Goal: Task Accomplishment & Management: Manage account settings

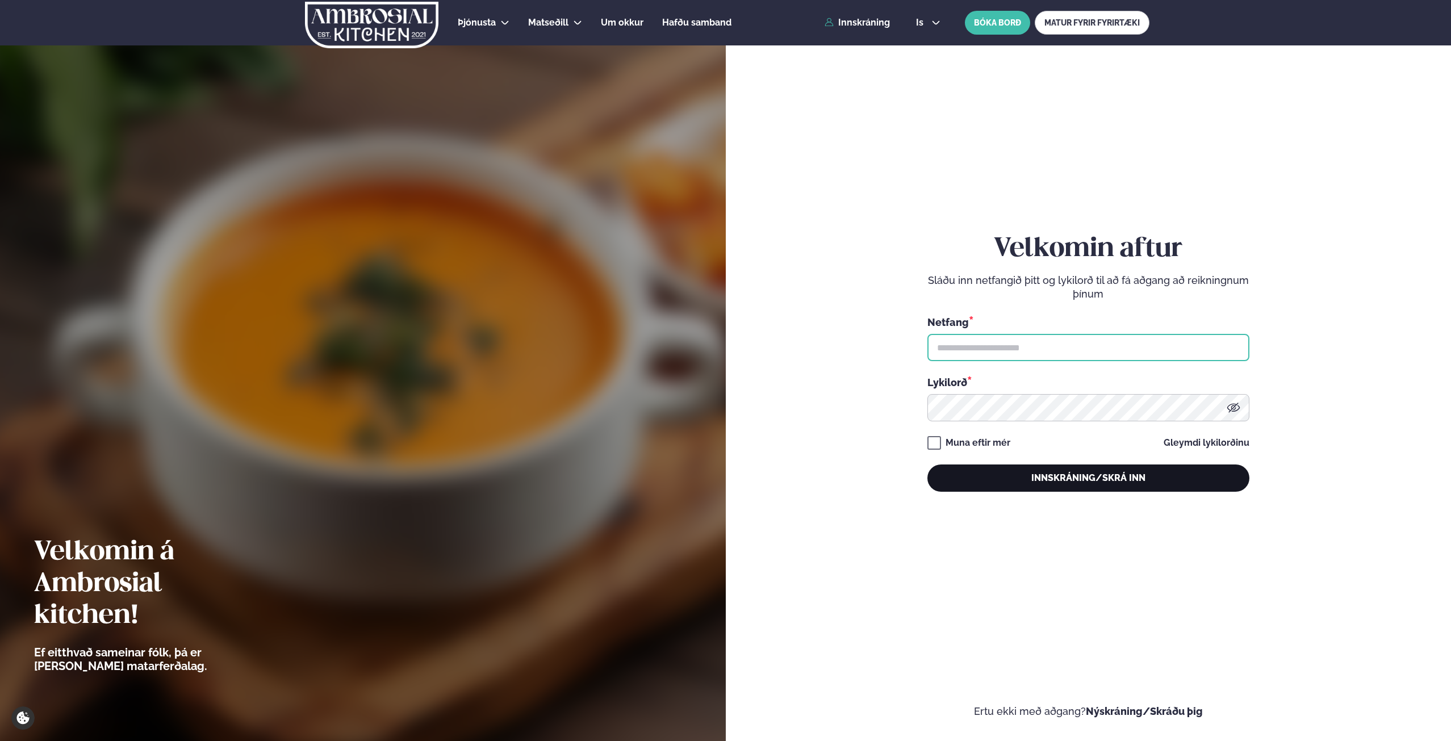
type input "**********"
click at [1021, 481] on button "Innskráning/Skrá inn" at bounding box center [1089, 478] width 322 height 27
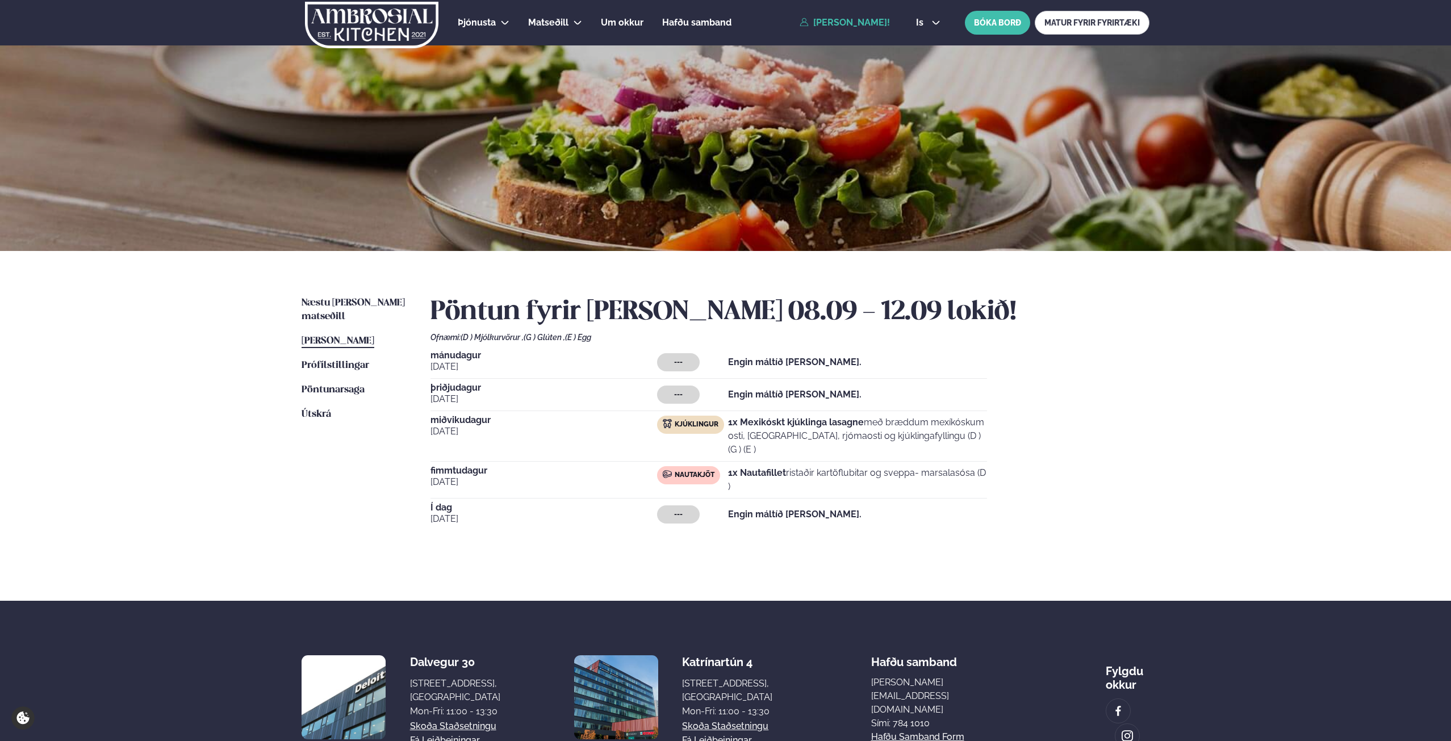
click at [341, 296] on div "Næstu [PERSON_NAME] matseðill Næsta vika [PERSON_NAME] matseðill [PERSON_NAME] …" at bounding box center [726, 426] width 916 height 350
click at [343, 312] on ul "Næstu [PERSON_NAME] matseðill Næsta vika [PERSON_NAME] matseðill [PERSON_NAME] …" at bounding box center [355, 428] width 106 height 264
click at [343, 305] on span "Næstu [PERSON_NAME] matseðill" at bounding box center [353, 309] width 103 height 23
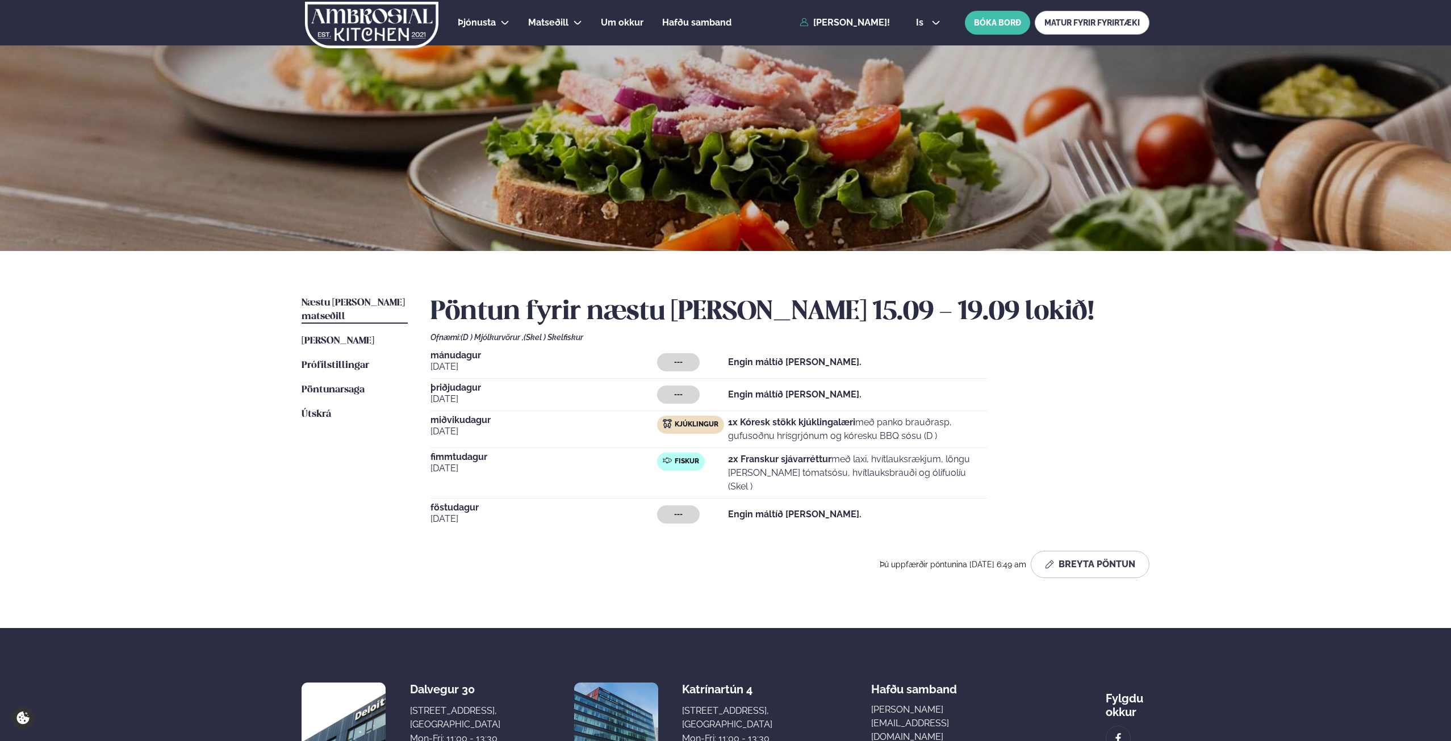
click at [469, 457] on span "fimmtudagur" at bounding box center [544, 457] width 227 height 9
click at [1084, 555] on button "Breyta Pöntun" at bounding box center [1090, 564] width 119 height 27
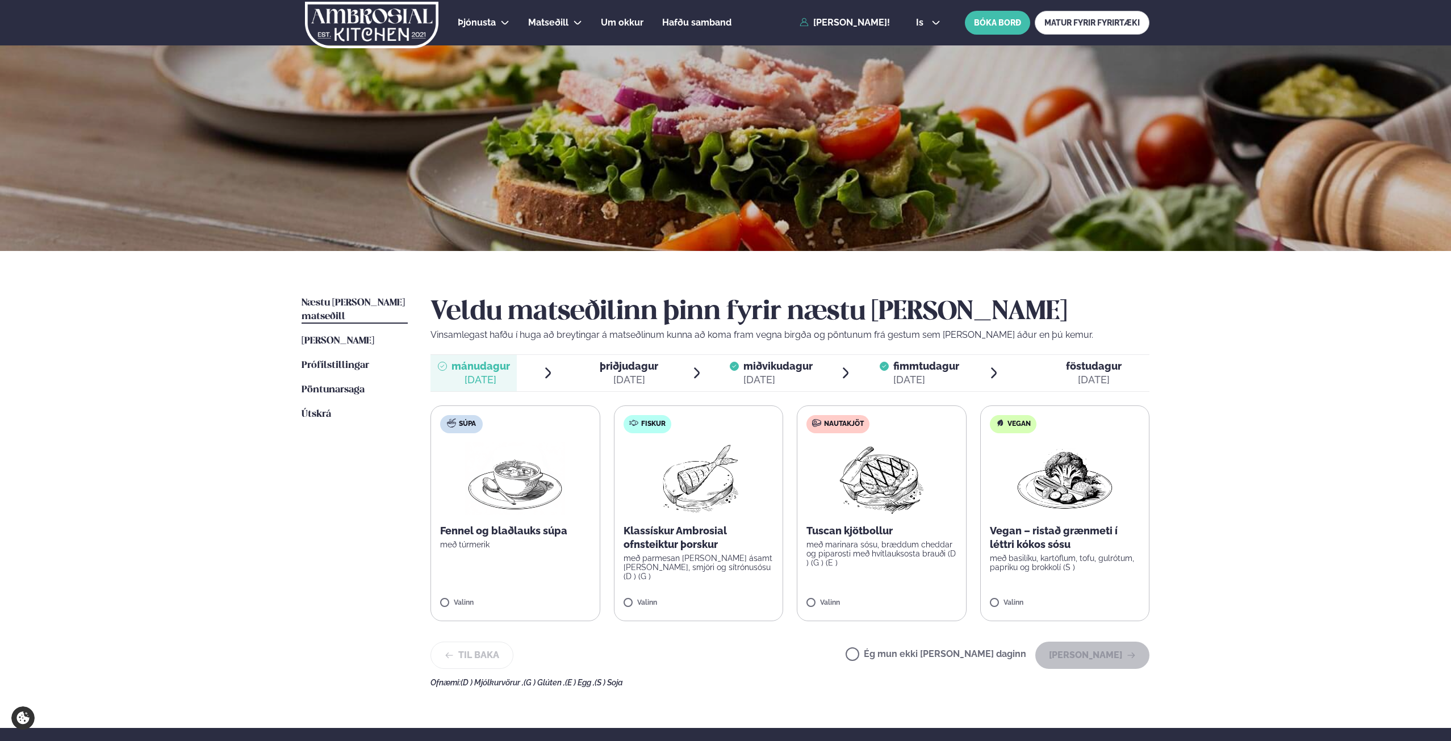
click at [915, 375] on div "[DATE]" at bounding box center [926, 380] width 66 height 14
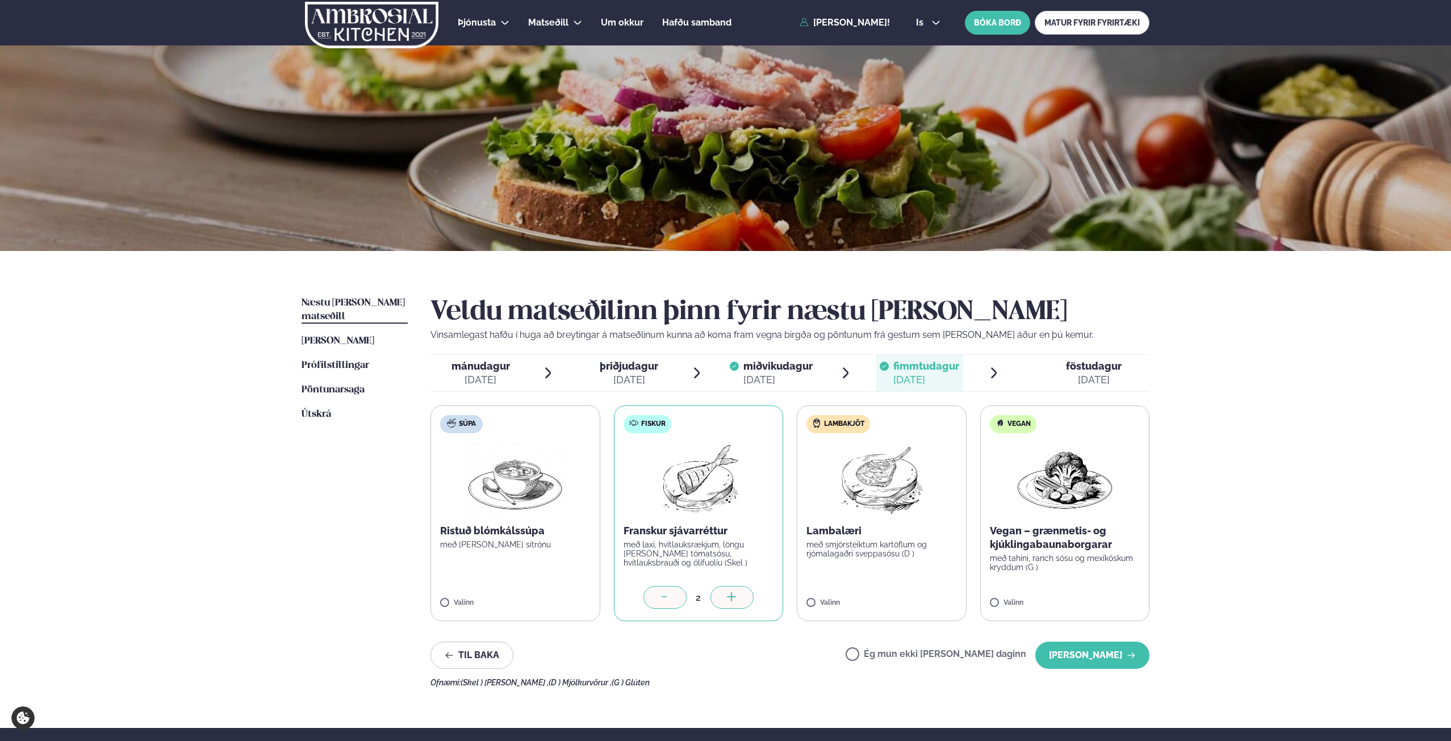
click at [882, 368] on icon at bounding box center [884, 366] width 9 height 9
click at [646, 596] on div at bounding box center [665, 597] width 43 height 23
click at [657, 597] on div at bounding box center [665, 597] width 43 height 23
click at [640, 371] on span "þriðjudagur" at bounding box center [629, 366] width 59 height 12
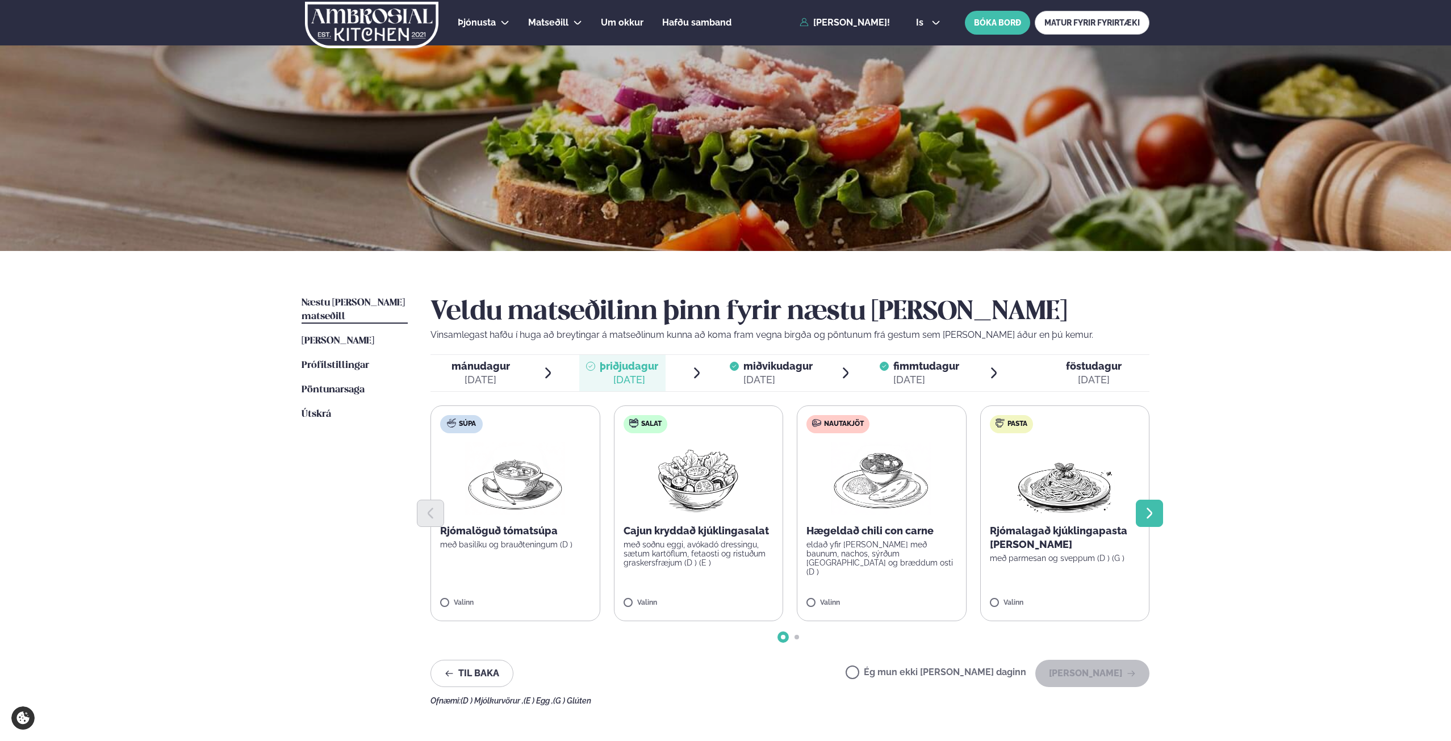
click at [1146, 509] on icon "Next slide" at bounding box center [1150, 514] width 14 height 14
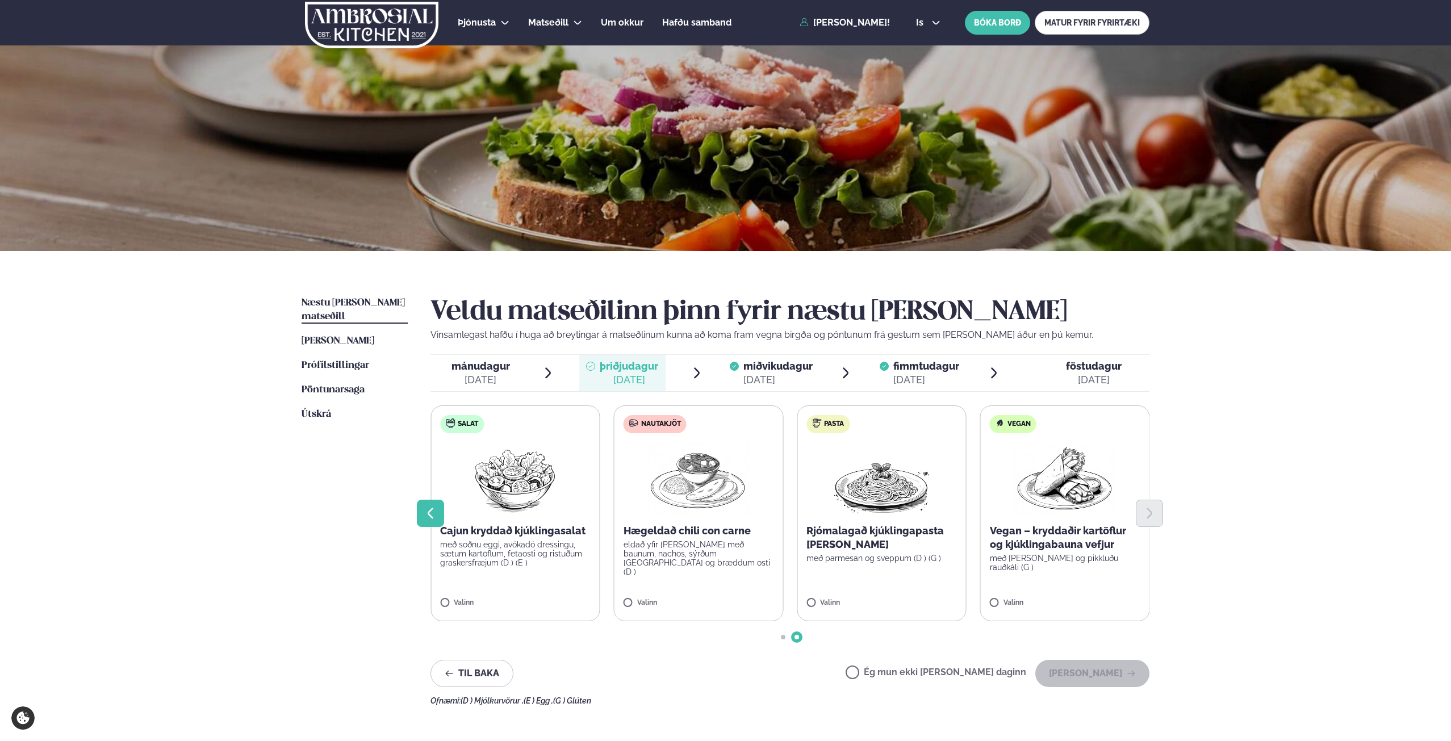
click at [434, 509] on icon "Previous slide" at bounding box center [431, 514] width 14 height 14
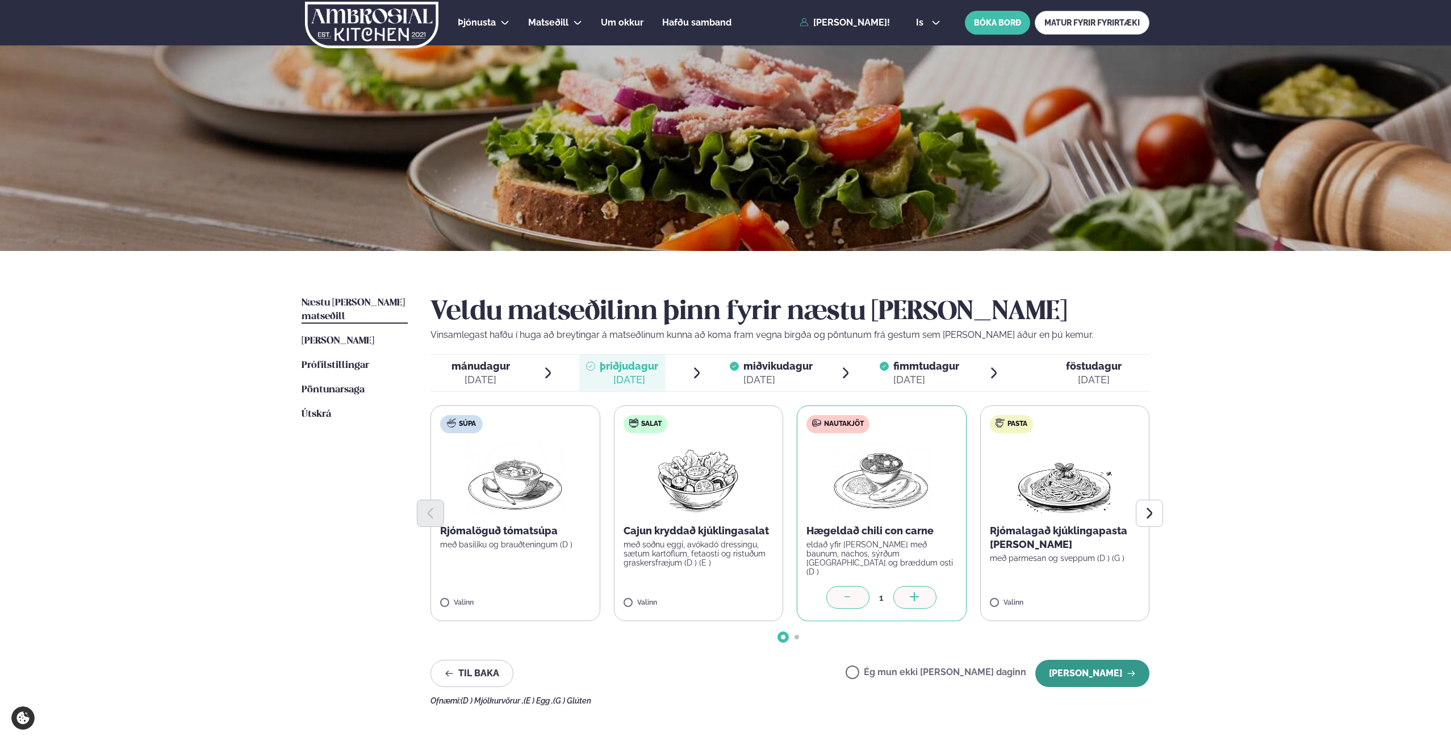
click at [1092, 678] on button "[PERSON_NAME]" at bounding box center [1092, 673] width 114 height 27
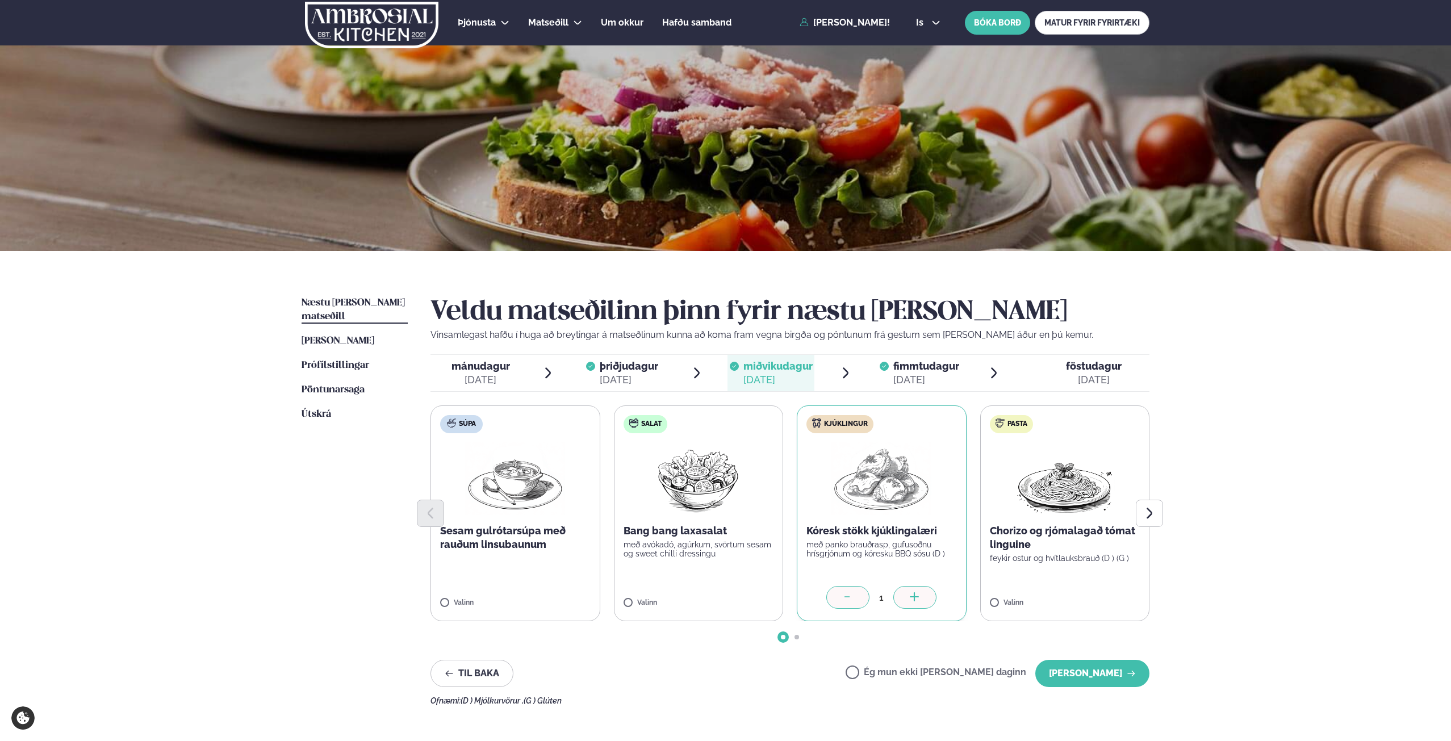
click at [921, 376] on div "[DATE]" at bounding box center [926, 380] width 66 height 14
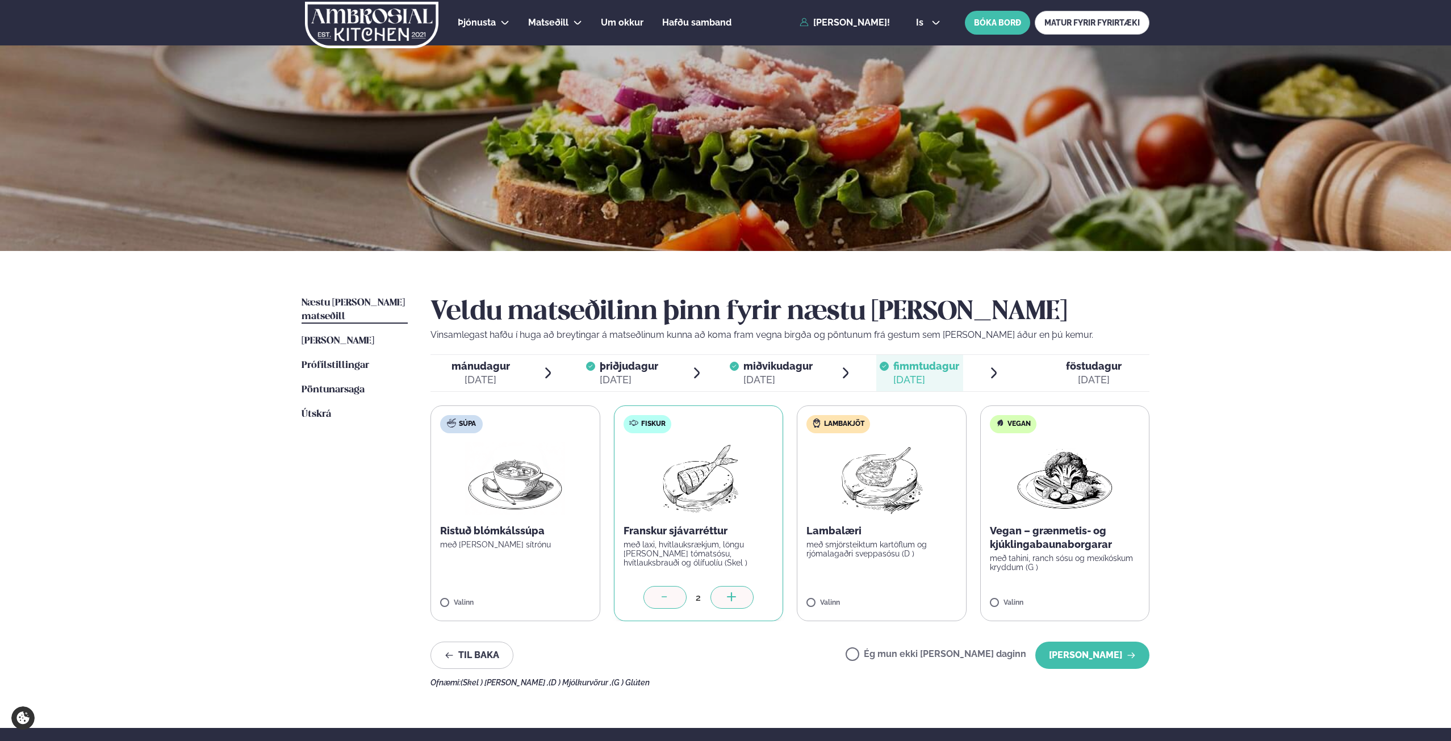
click at [661, 599] on icon at bounding box center [664, 597] width 11 height 11
click at [1095, 663] on button "[PERSON_NAME]" at bounding box center [1092, 655] width 114 height 27
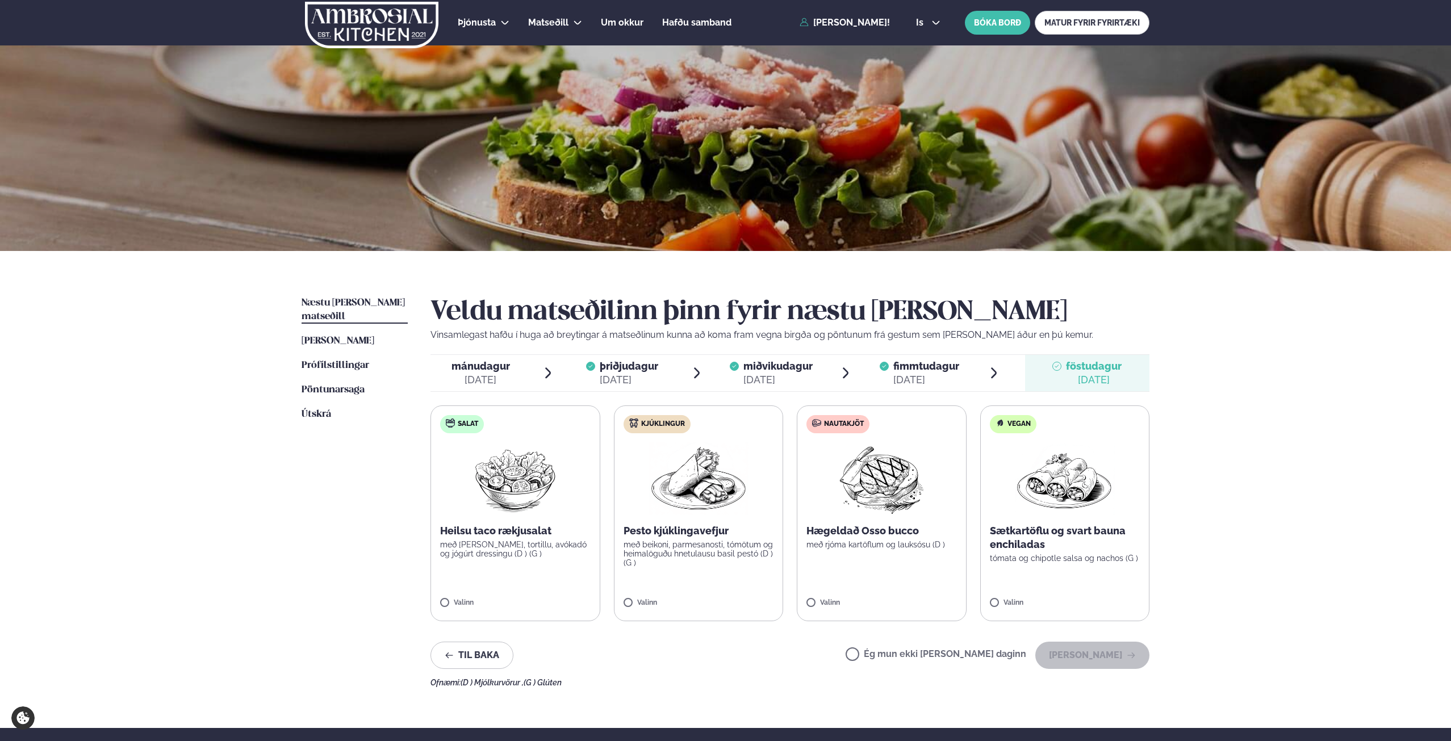
click at [908, 377] on div "[DATE]" at bounding box center [926, 380] width 66 height 14
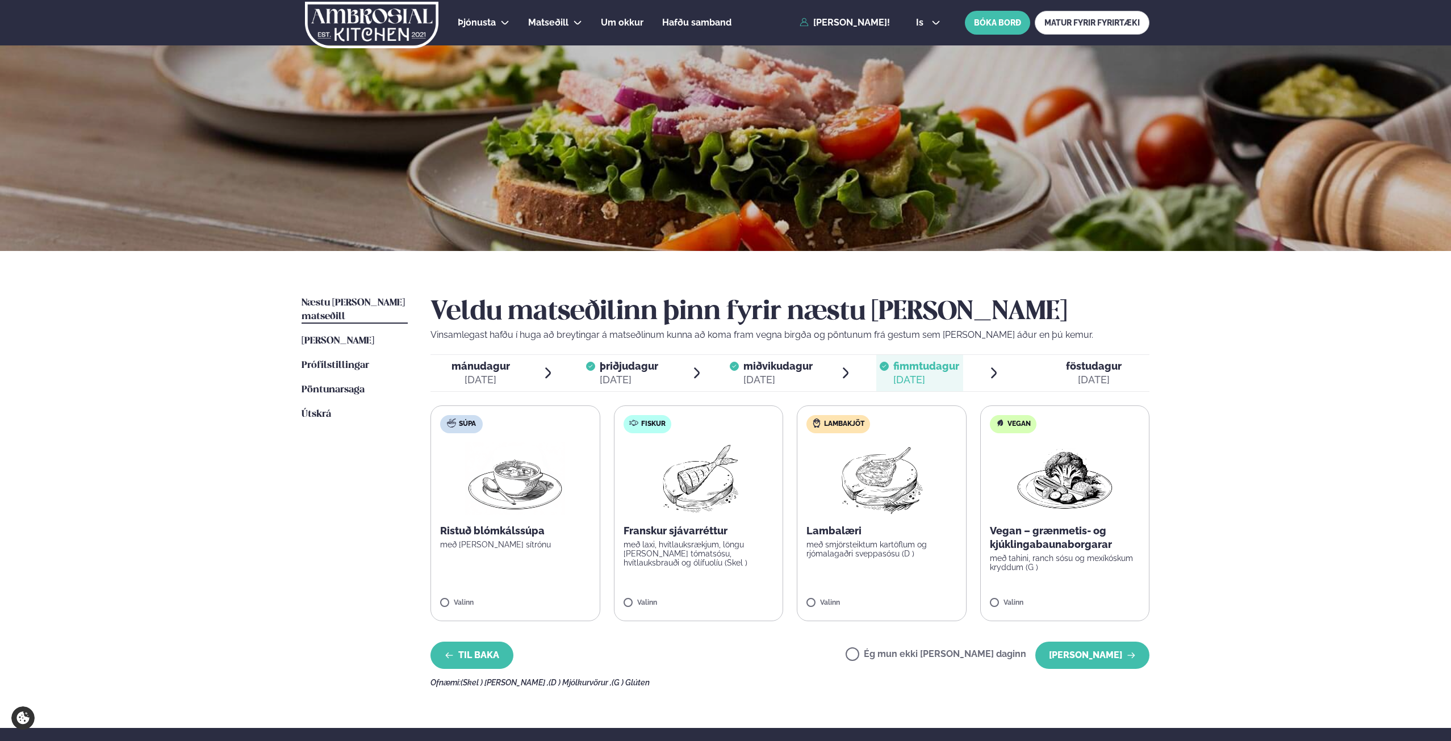
click at [475, 649] on button "Til baka" at bounding box center [472, 655] width 83 height 27
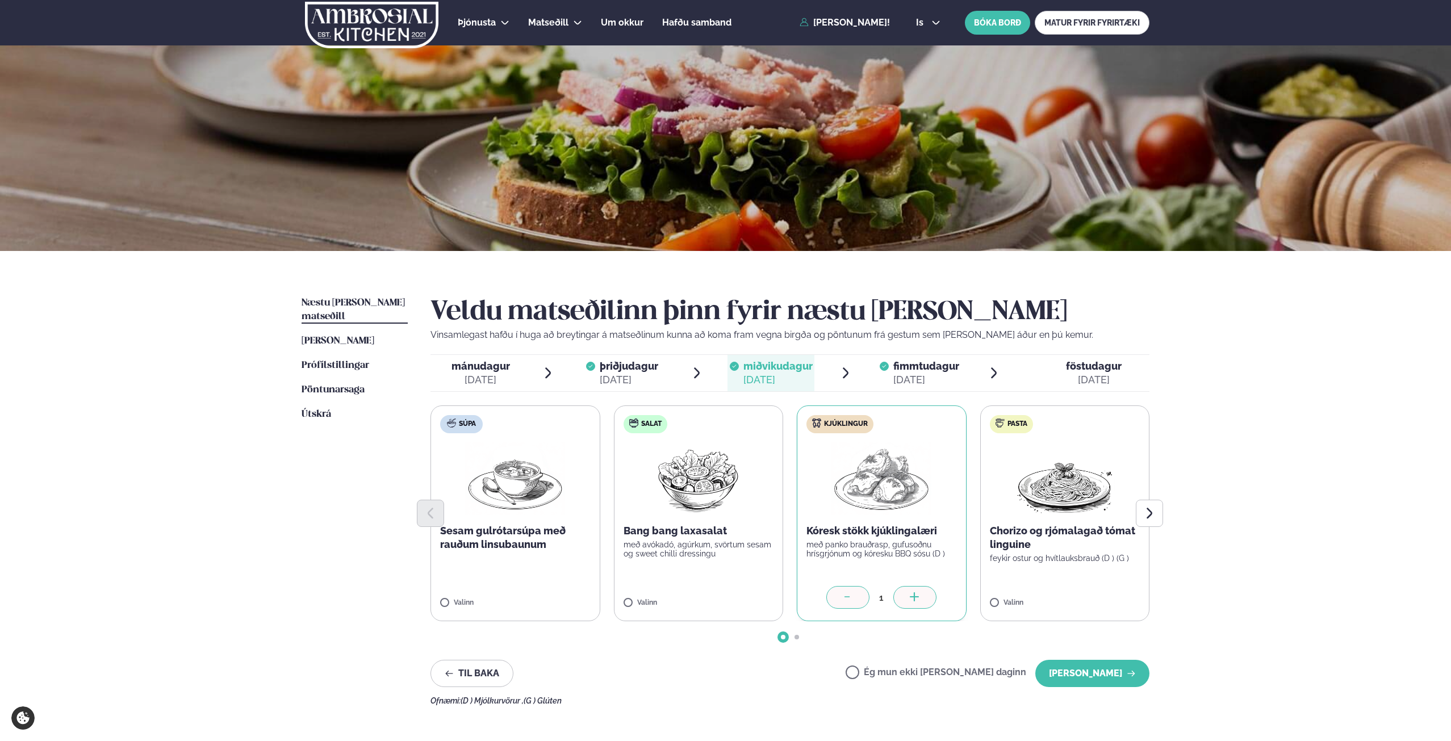
click at [884, 365] on icon at bounding box center [884, 366] width 9 height 9
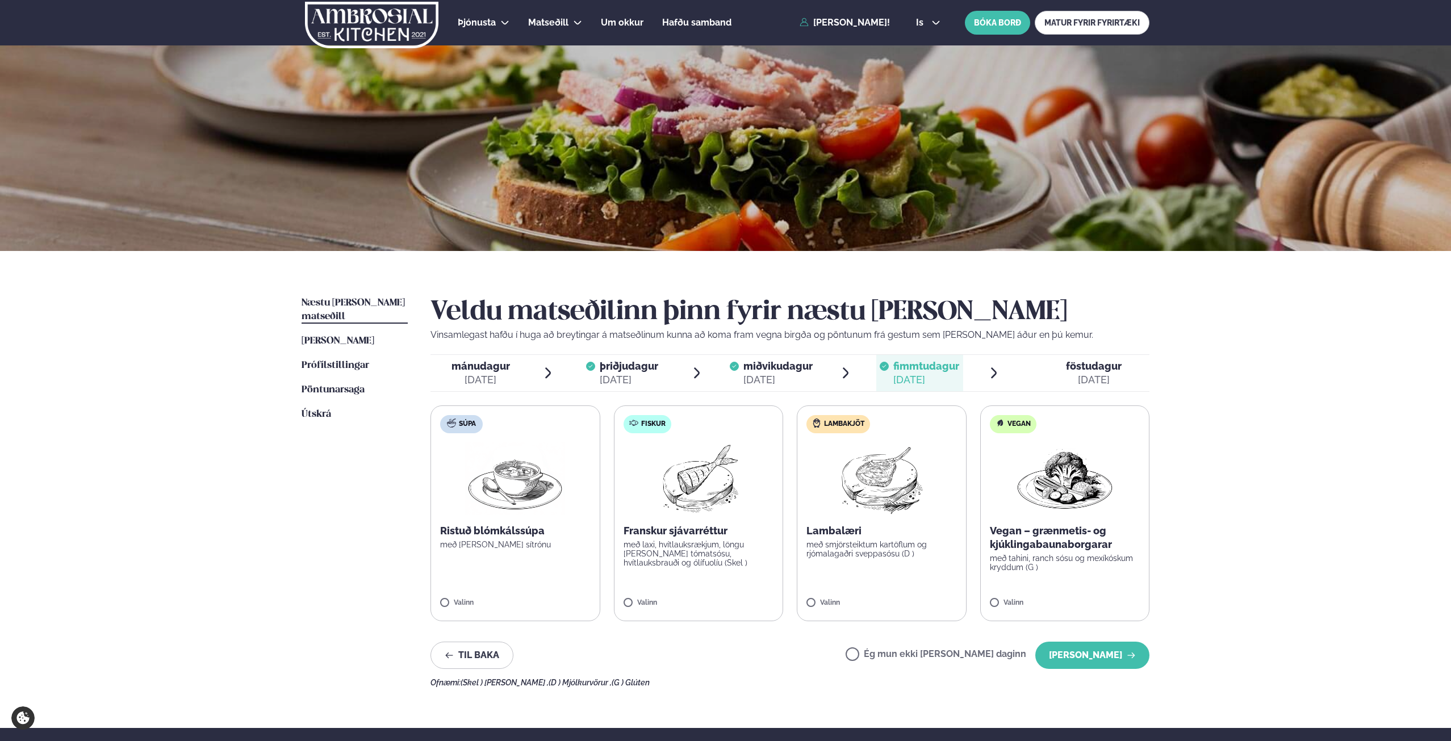
click at [889, 653] on label "Ég mun ekki [PERSON_NAME] daginn" at bounding box center [936, 656] width 181 height 12
click at [974, 661] on label "Ég mun ekki [PERSON_NAME] daginn" at bounding box center [936, 656] width 181 height 12
click at [893, 654] on label "Ég mun ekki [PERSON_NAME] daginn" at bounding box center [936, 656] width 181 height 12
click at [631, 377] on div "[DATE]" at bounding box center [629, 380] width 59 height 14
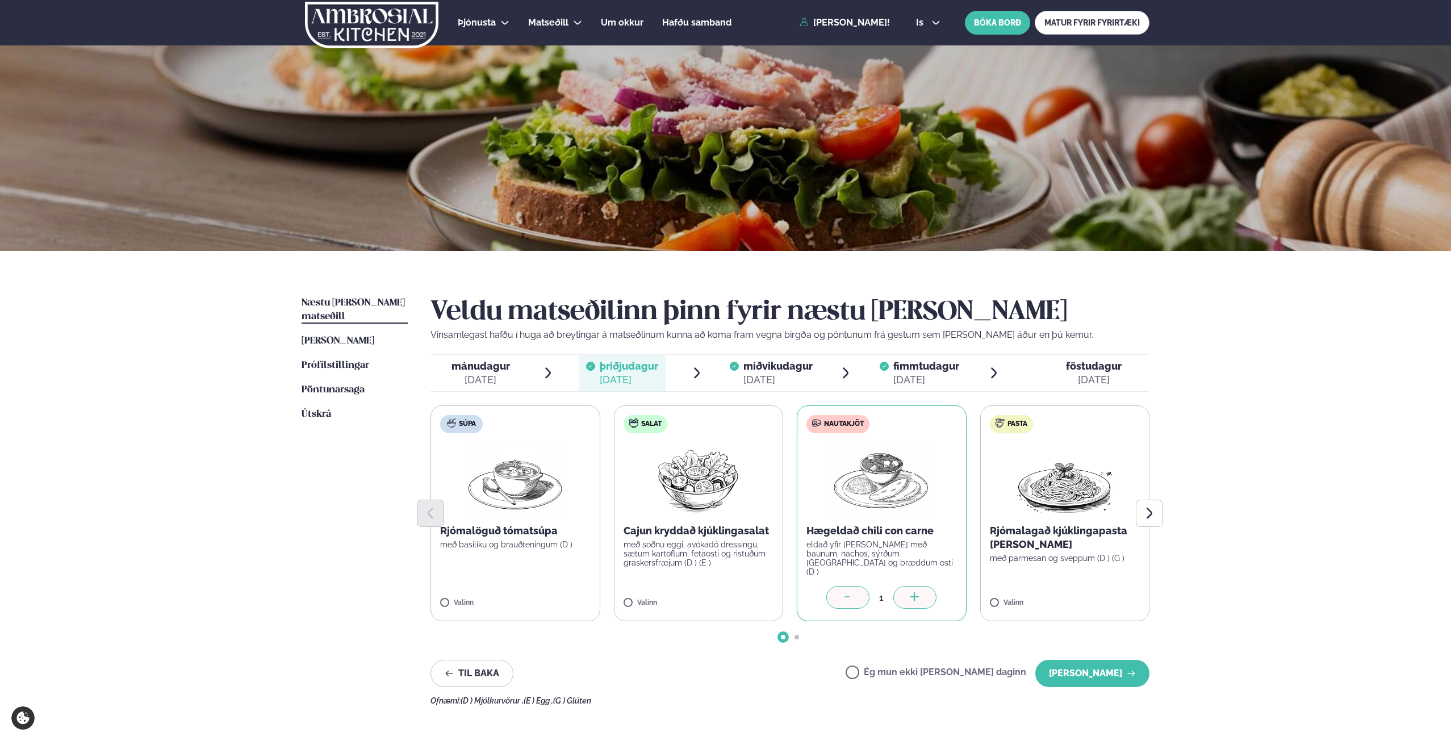
click at [767, 376] on div "[DATE]" at bounding box center [777, 380] width 69 height 14
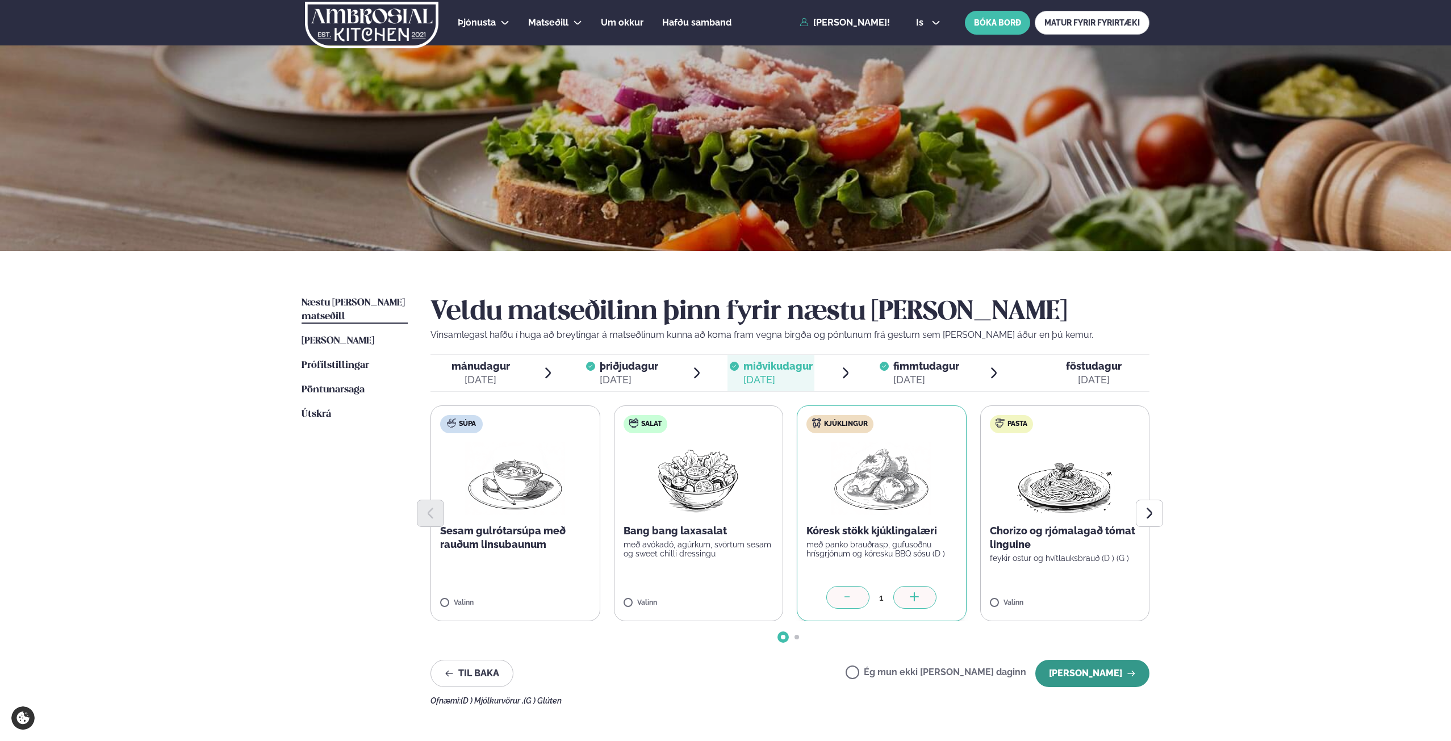
click at [1110, 672] on button "[PERSON_NAME]" at bounding box center [1092, 673] width 114 height 27
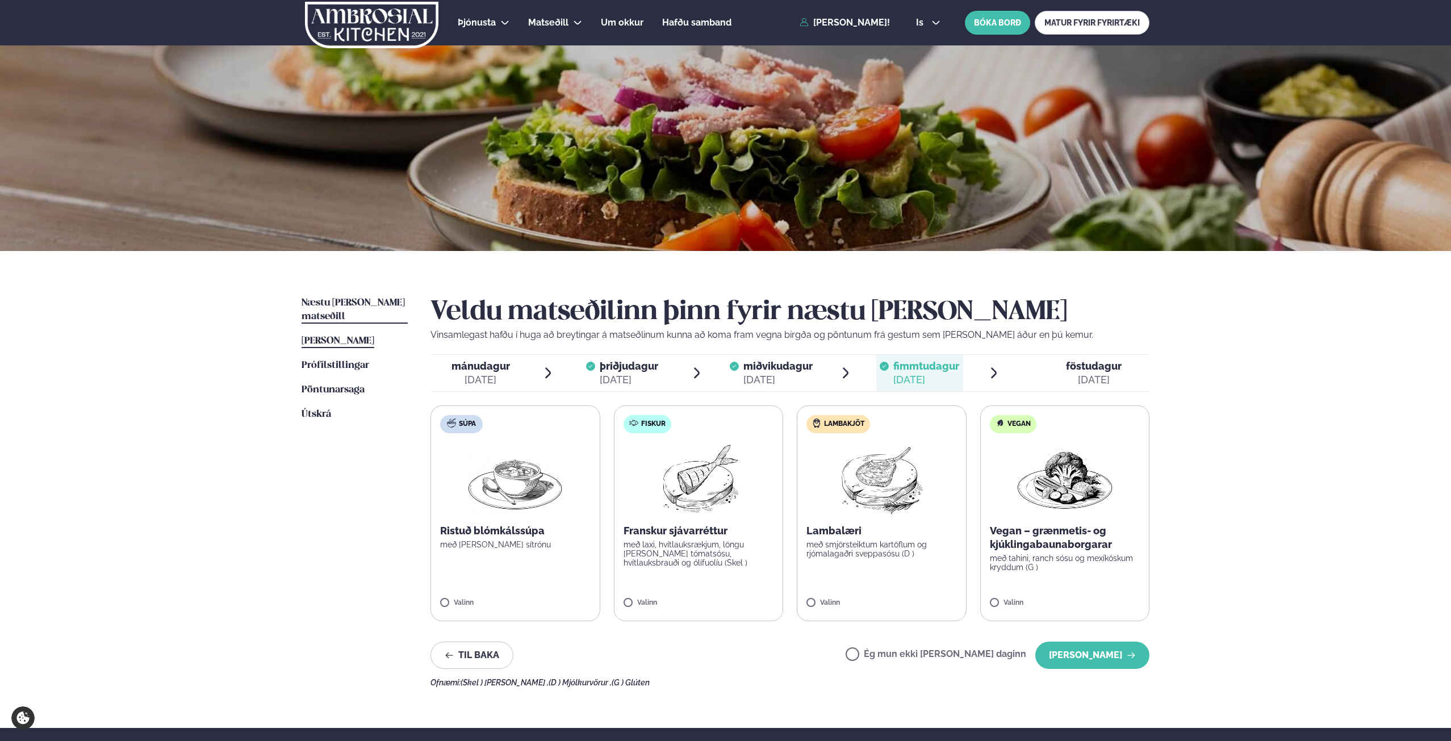
click at [361, 336] on span "[PERSON_NAME]" at bounding box center [338, 341] width 73 height 10
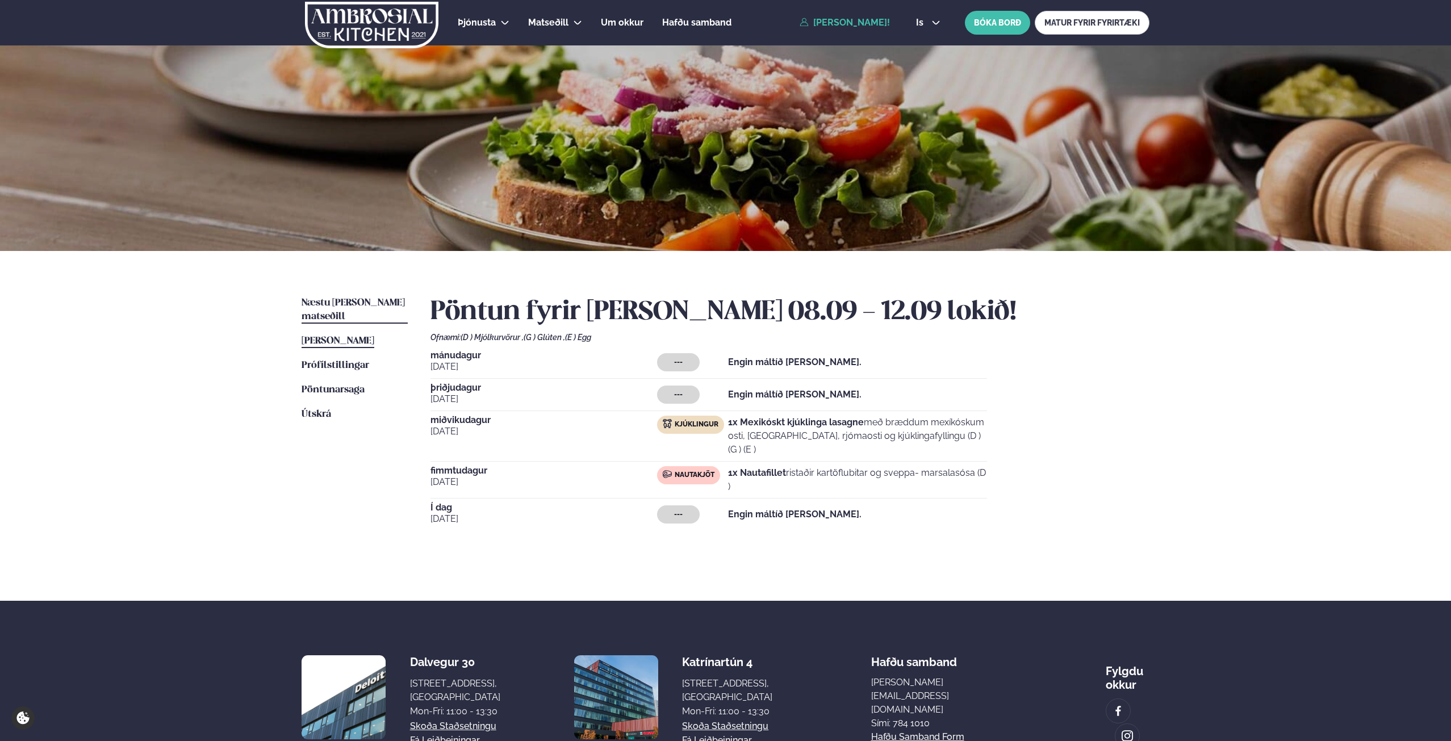
click at [349, 307] on span "Næstu [PERSON_NAME] matseðill" at bounding box center [353, 309] width 103 height 23
